Goal: Task Accomplishment & Management: Manage account settings

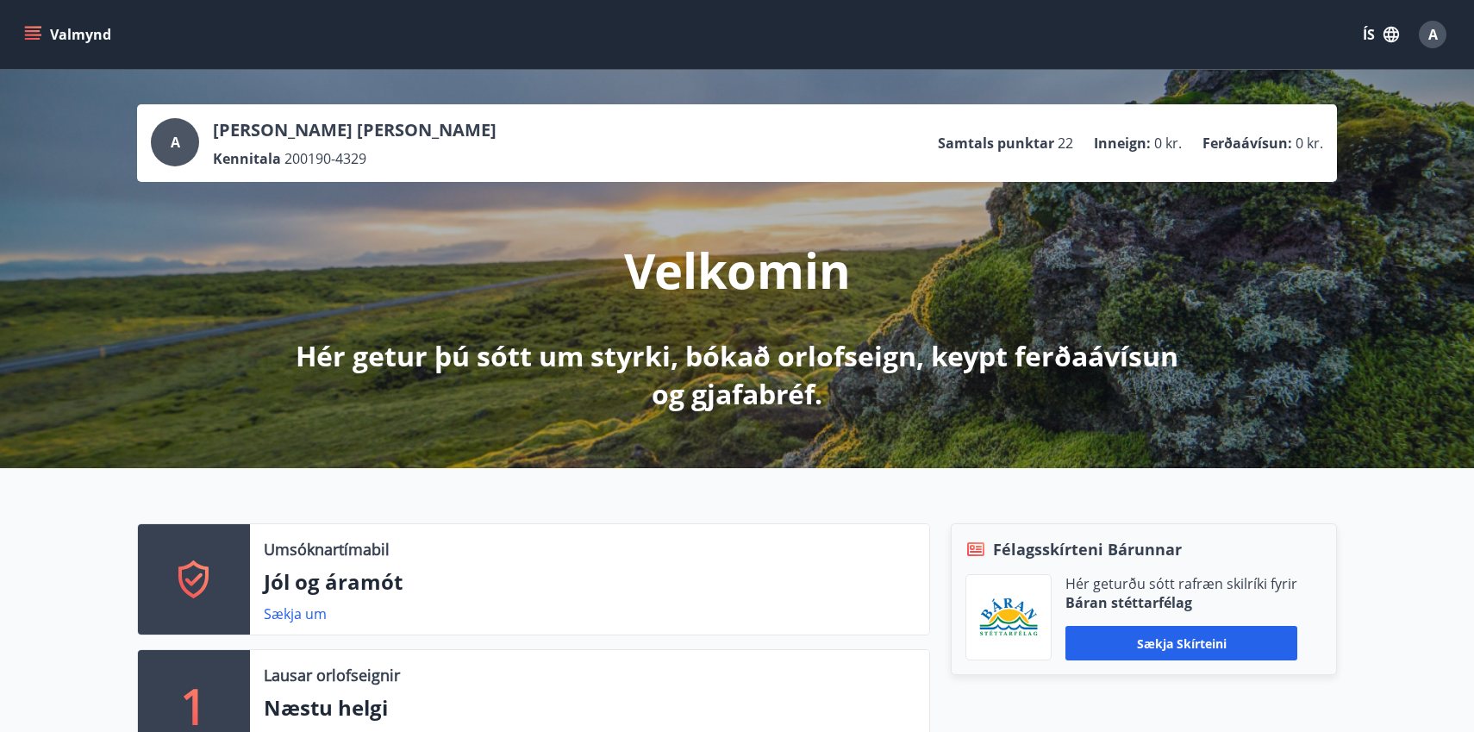
click at [1432, 37] on span "A" at bounding box center [1432, 34] width 9 height 19
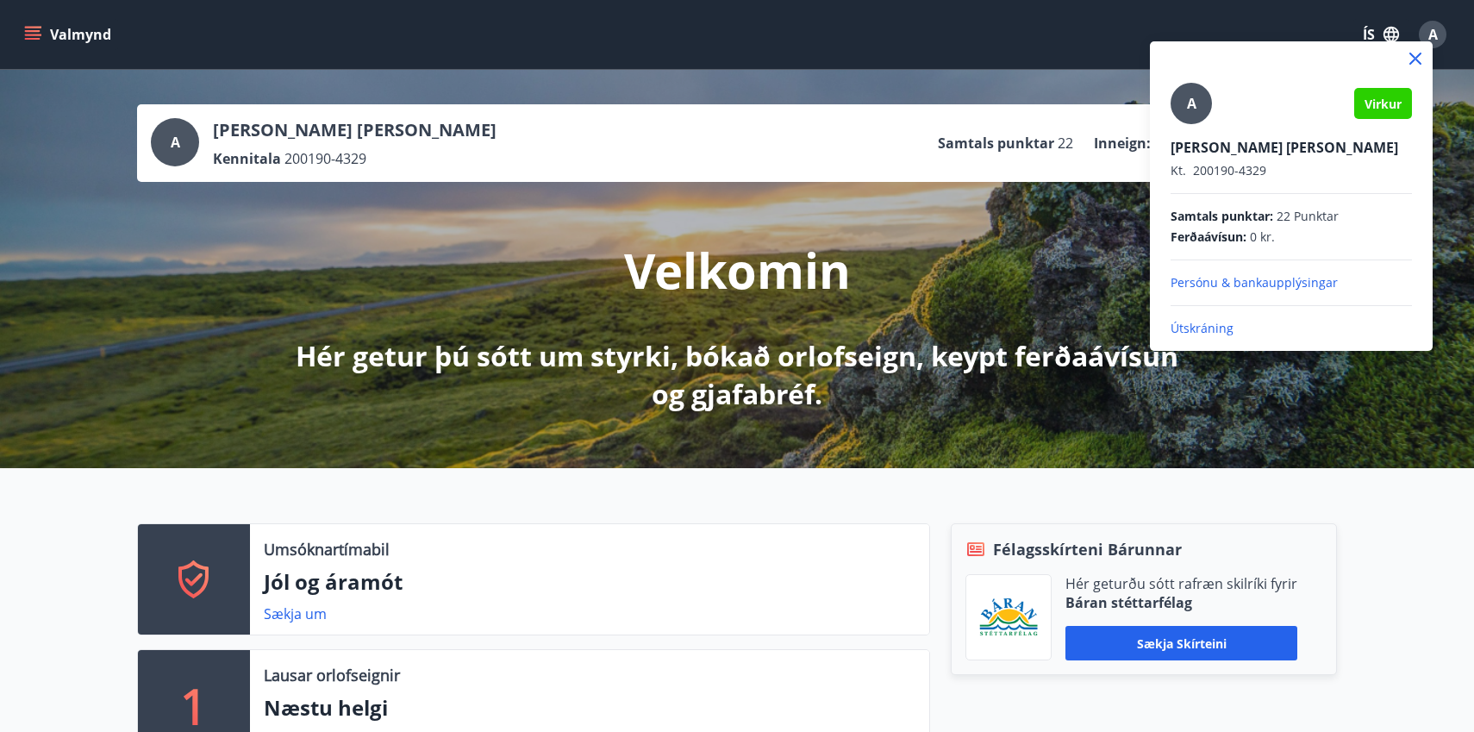
click at [1271, 284] on p "Persónu & bankaupplýsingar" at bounding box center [1290, 282] width 241 height 17
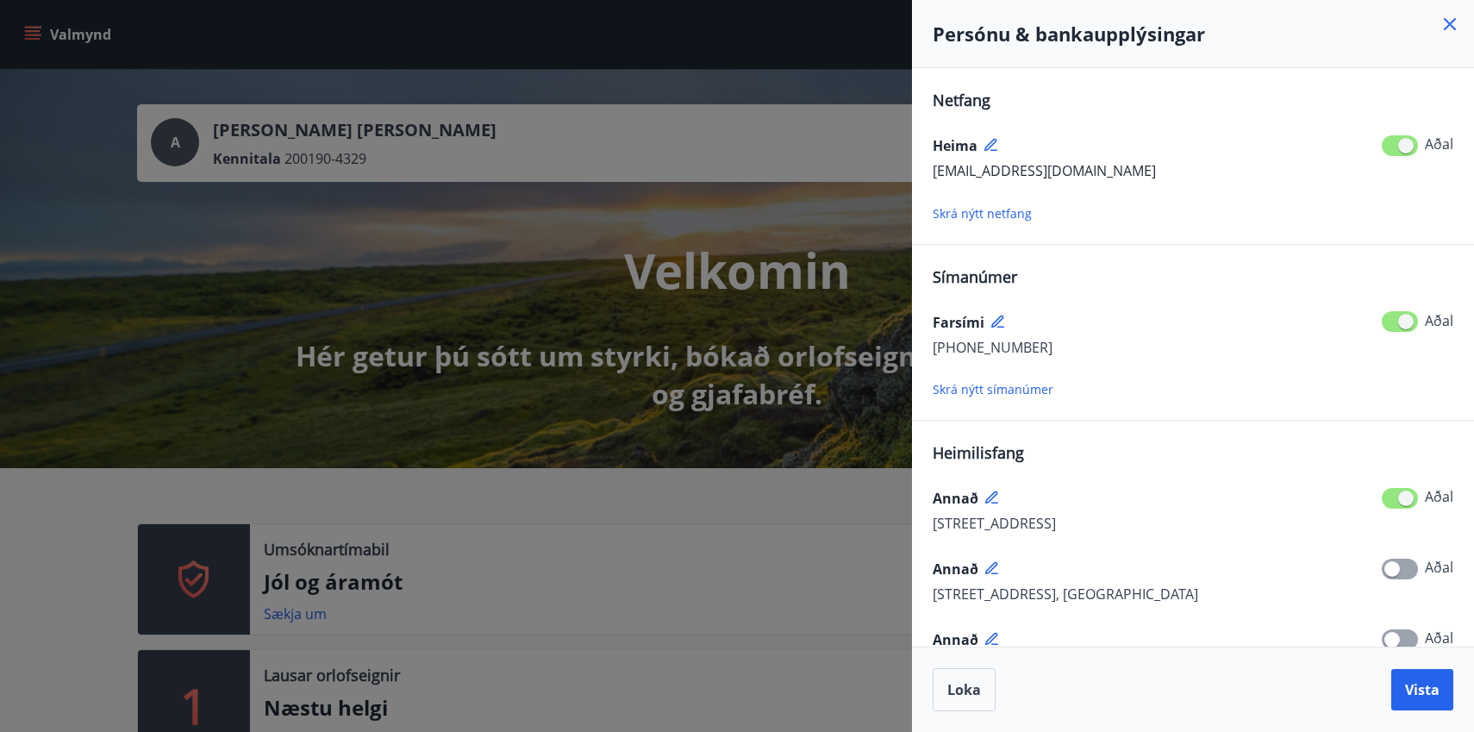
click at [987, 393] on span "Skrá nýtt símanúmer" at bounding box center [993, 389] width 121 height 16
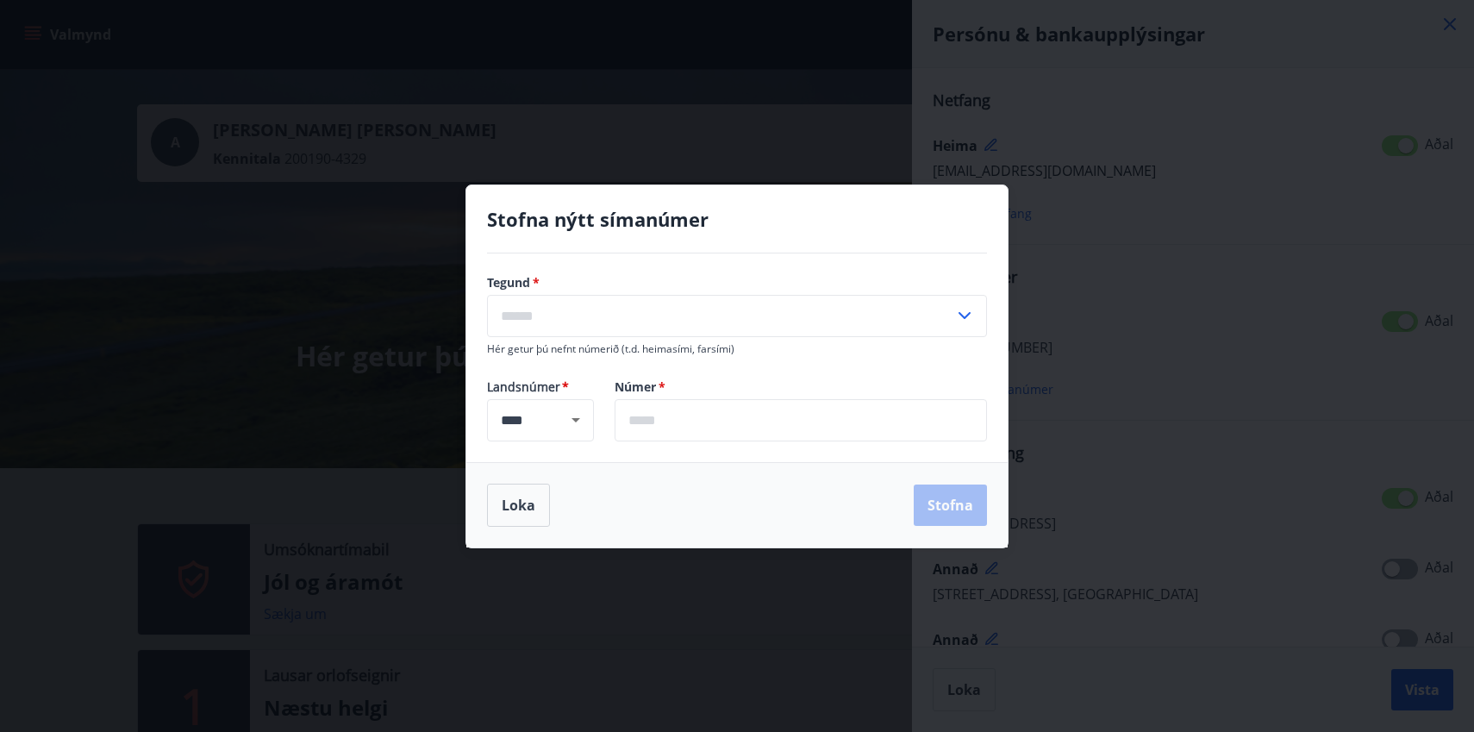
click at [915, 308] on input "text" at bounding box center [720, 316] width 467 height 42
click at [662, 502] on div "Loka Stofna" at bounding box center [737, 505] width 500 height 43
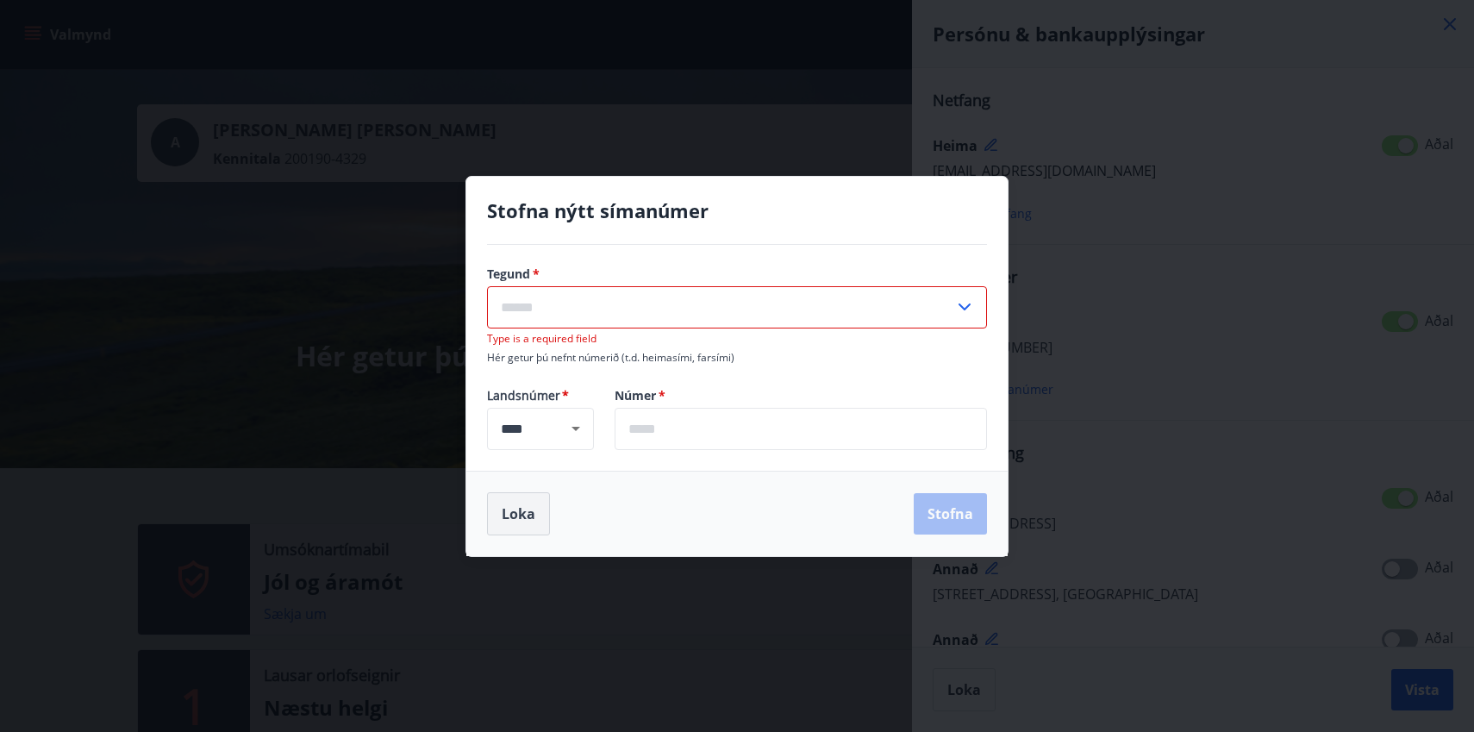
click at [502, 521] on button "Loka" at bounding box center [518, 513] width 63 height 43
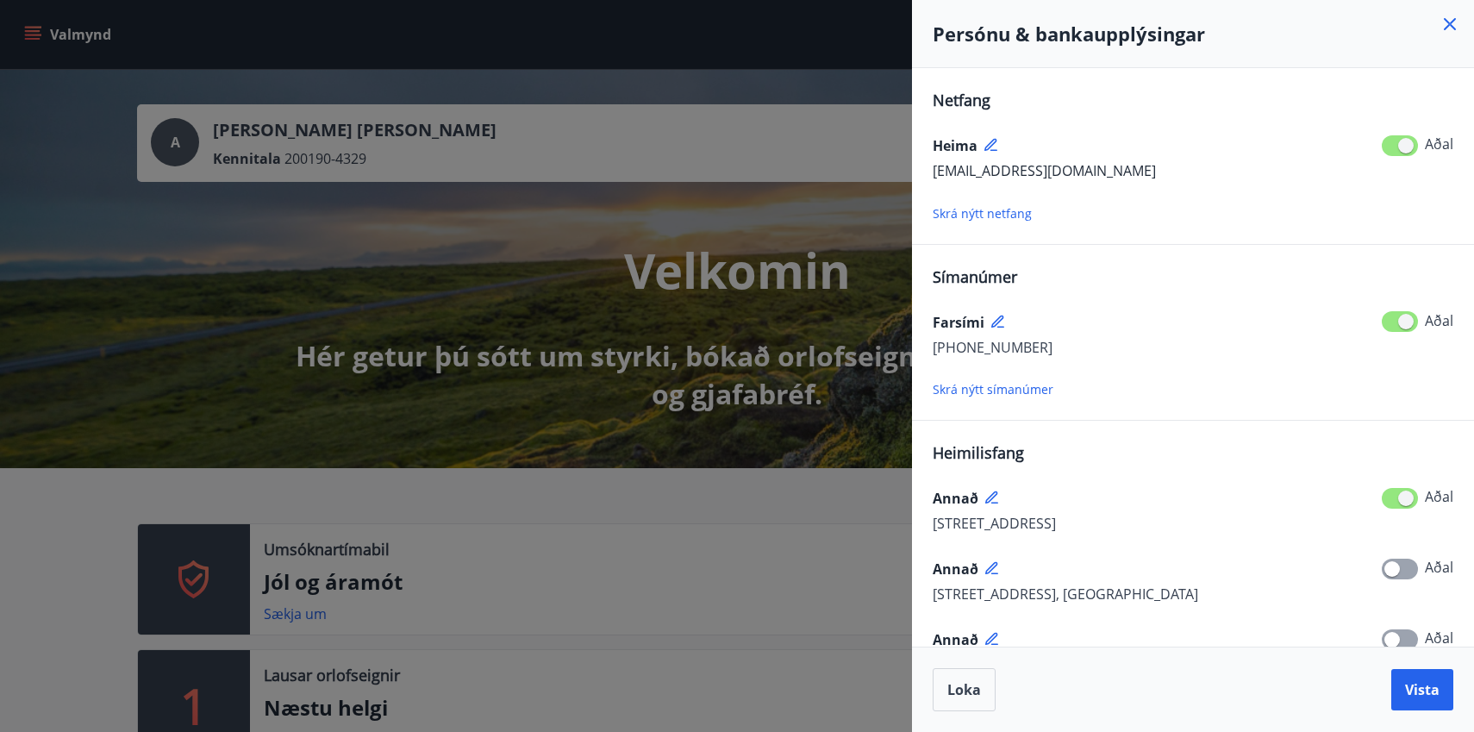
click at [728, 518] on div at bounding box center [737, 366] width 1474 height 732
